Goal: Transaction & Acquisition: Purchase product/service

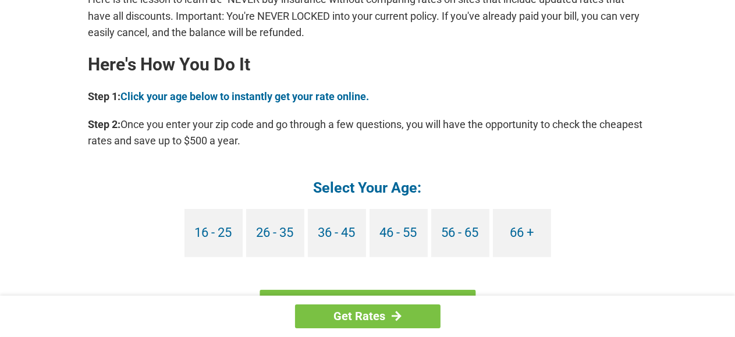
scroll to position [1047, 0]
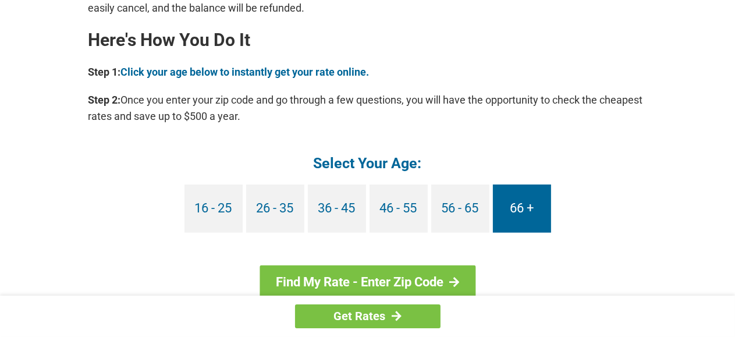
click at [512, 205] on link "66 +" at bounding box center [522, 208] width 58 height 48
click at [525, 206] on link "66 +" at bounding box center [522, 208] width 58 height 48
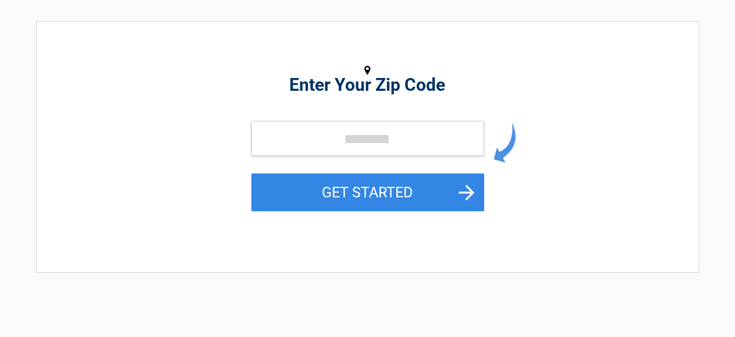
scroll to position [155, 0]
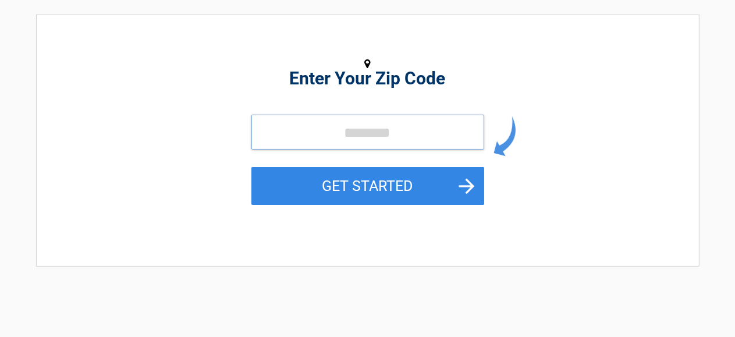
click at [344, 136] on input "tel" at bounding box center [367, 132] width 233 height 35
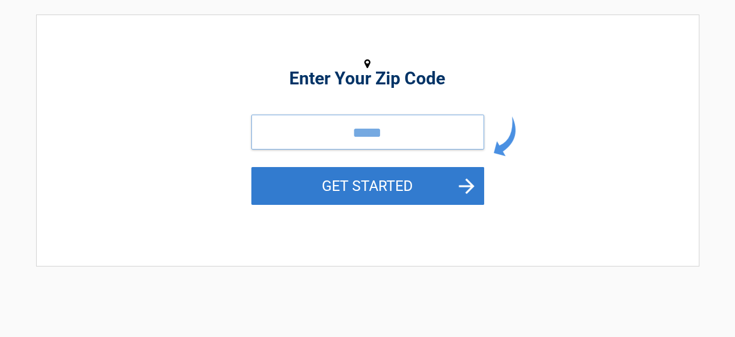
type input "*****"
click at [354, 184] on button "GET STARTED" at bounding box center [367, 186] width 233 height 38
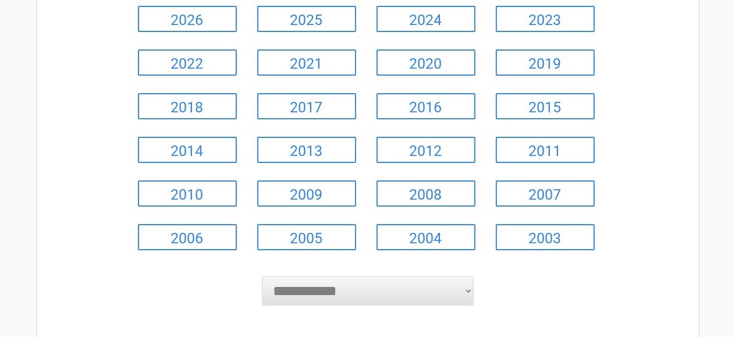
scroll to position [0, 0]
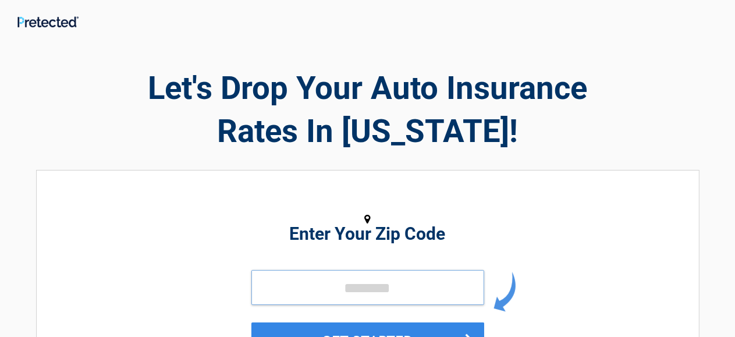
click at [358, 284] on input "tel" at bounding box center [367, 287] width 233 height 35
type input "*"
